Goal: Information Seeking & Learning: Find specific fact

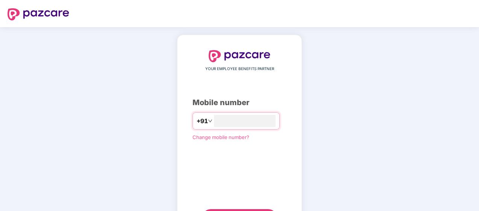
type input "**********"
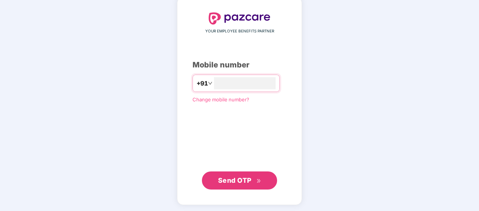
click at [230, 179] on span "Send OTP" at bounding box center [234, 180] width 33 height 8
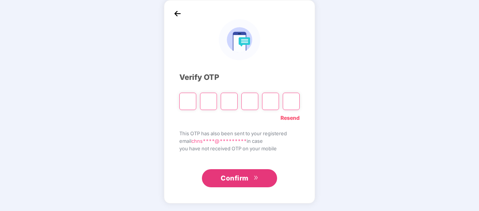
scroll to position [35, 0]
type input "*"
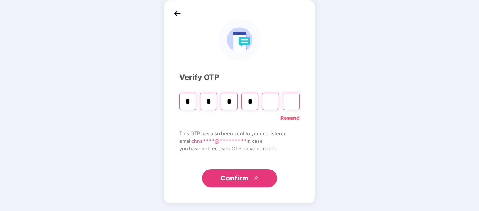
type input "*"
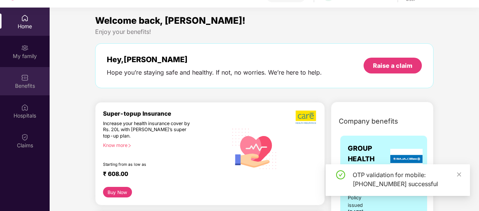
click at [17, 86] on div "Benefits" at bounding box center [25, 86] width 50 height 8
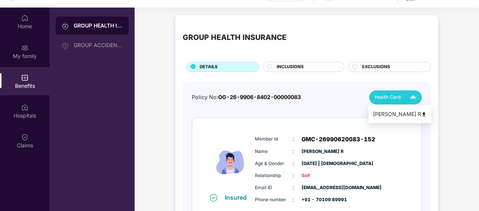
click at [422, 114] on img at bounding box center [425, 114] width 6 height 6
click at [30, 83] on div "Benefits" at bounding box center [25, 86] width 50 height 8
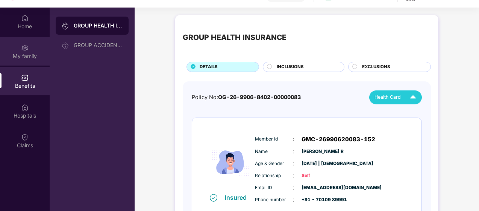
click at [26, 51] on img at bounding box center [25, 48] width 8 height 8
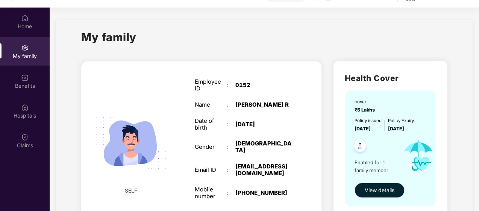
scroll to position [38, 0]
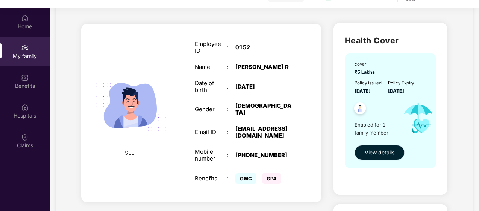
click at [377, 146] on button "View details" at bounding box center [380, 152] width 50 height 15
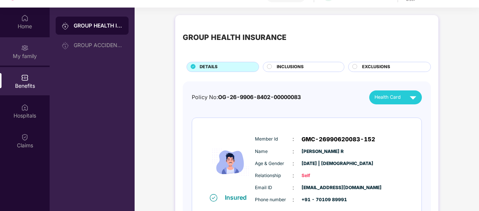
click at [30, 47] on div "My family" at bounding box center [25, 51] width 50 height 28
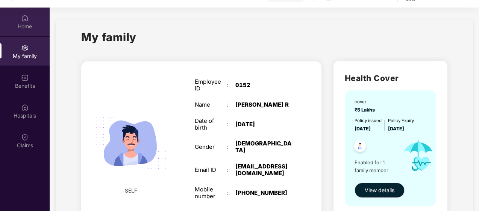
click at [27, 18] on img at bounding box center [25, 18] width 8 height 8
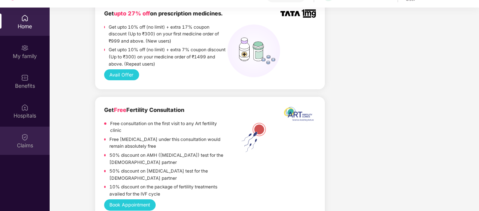
scroll to position [376, 0]
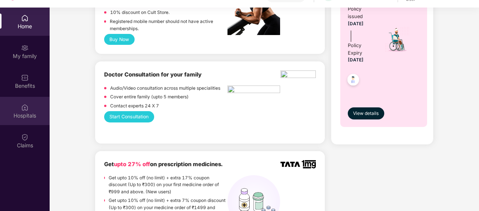
click at [26, 112] on div "Hospitals" at bounding box center [25, 116] width 50 height 8
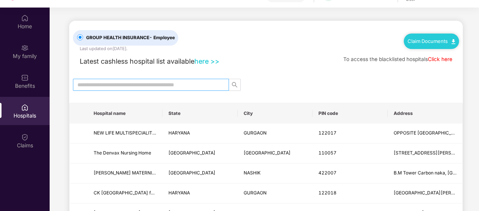
click at [153, 85] on input "text" at bounding box center [148, 85] width 141 height 8
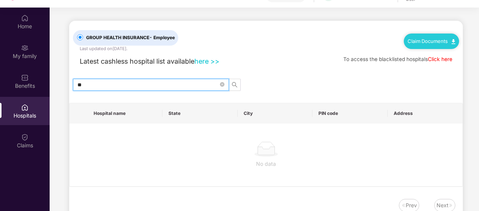
type input "*"
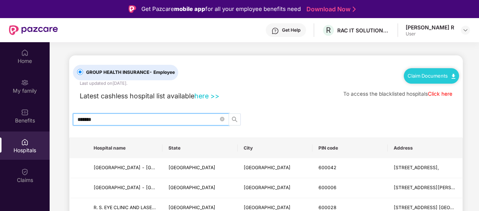
type input "*******"
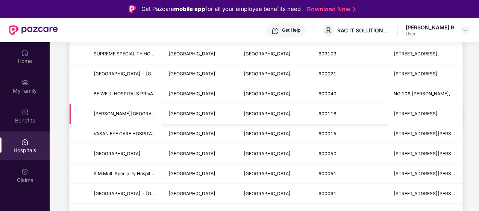
scroll to position [602, 0]
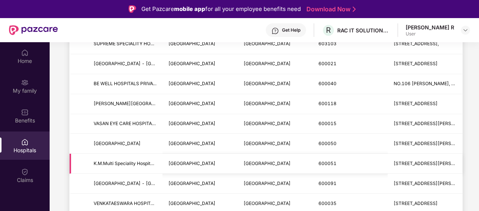
click at [114, 160] on span "K.M.Multi Speciality Hospital-[GEOGRAPHIC_DATA]" at bounding box center [149, 163] width 111 height 6
click at [411, 160] on span "[STREET_ADDRESS][PERSON_NAME]" at bounding box center [434, 163] width 81 height 6
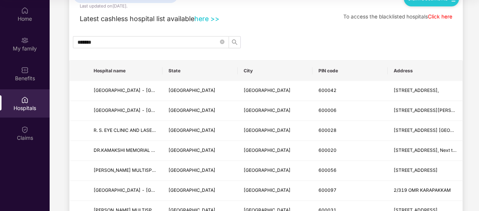
scroll to position [0, 0]
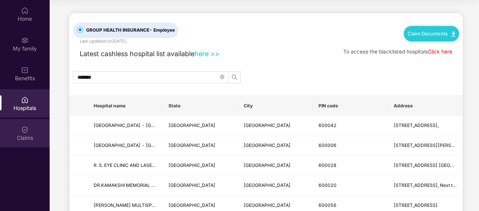
click at [26, 130] on img at bounding box center [25, 130] width 8 height 8
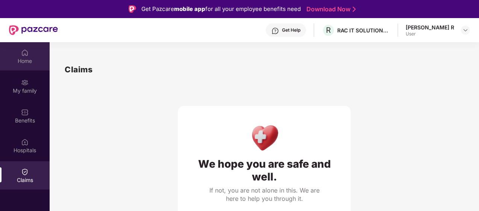
click at [23, 56] on img at bounding box center [25, 53] width 8 height 8
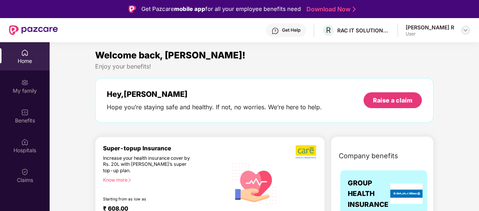
click at [466, 30] on img at bounding box center [466, 30] width 6 height 6
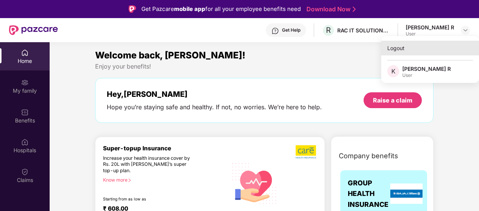
click at [395, 46] on div "Logout" at bounding box center [431, 48] width 98 height 15
